Goal: Information Seeking & Learning: Learn about a topic

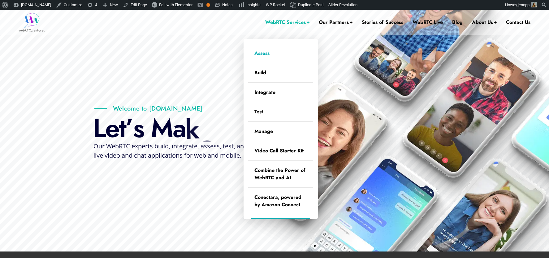
click at [258, 51] on link "Assess" at bounding box center [280, 53] width 65 height 19
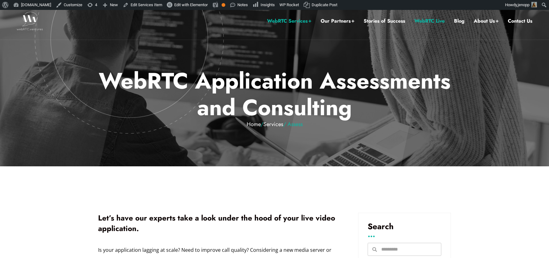
scroll to position [15, 0]
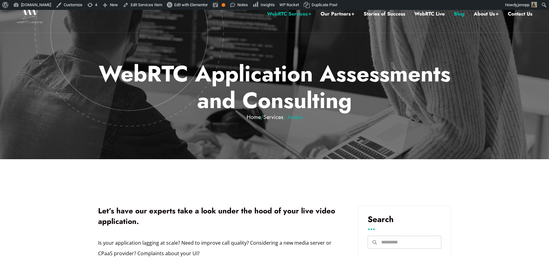
click at [455, 14] on link "Blog" at bounding box center [459, 14] width 11 height 8
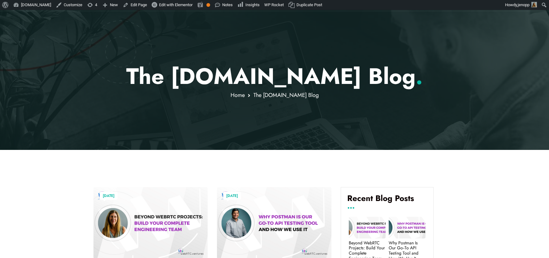
scroll to position [222, 0]
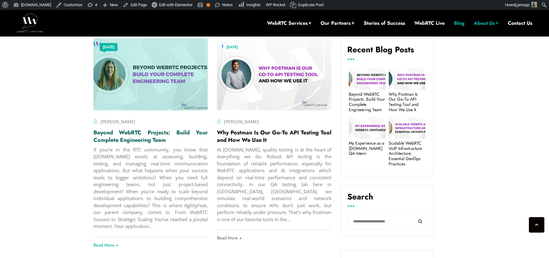
click at [162, 135] on link "Beyond WebRTC Projects: Build Your Complete Engineering Team" at bounding box center [150, 135] width 114 height 15
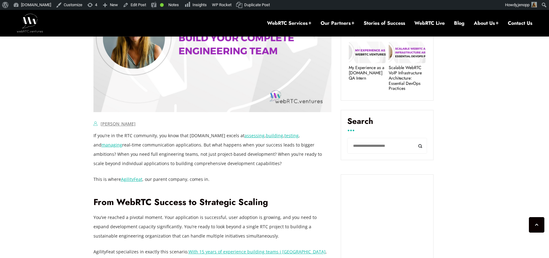
scroll to position [328, 0]
